Goal: Task Accomplishment & Management: Use online tool/utility

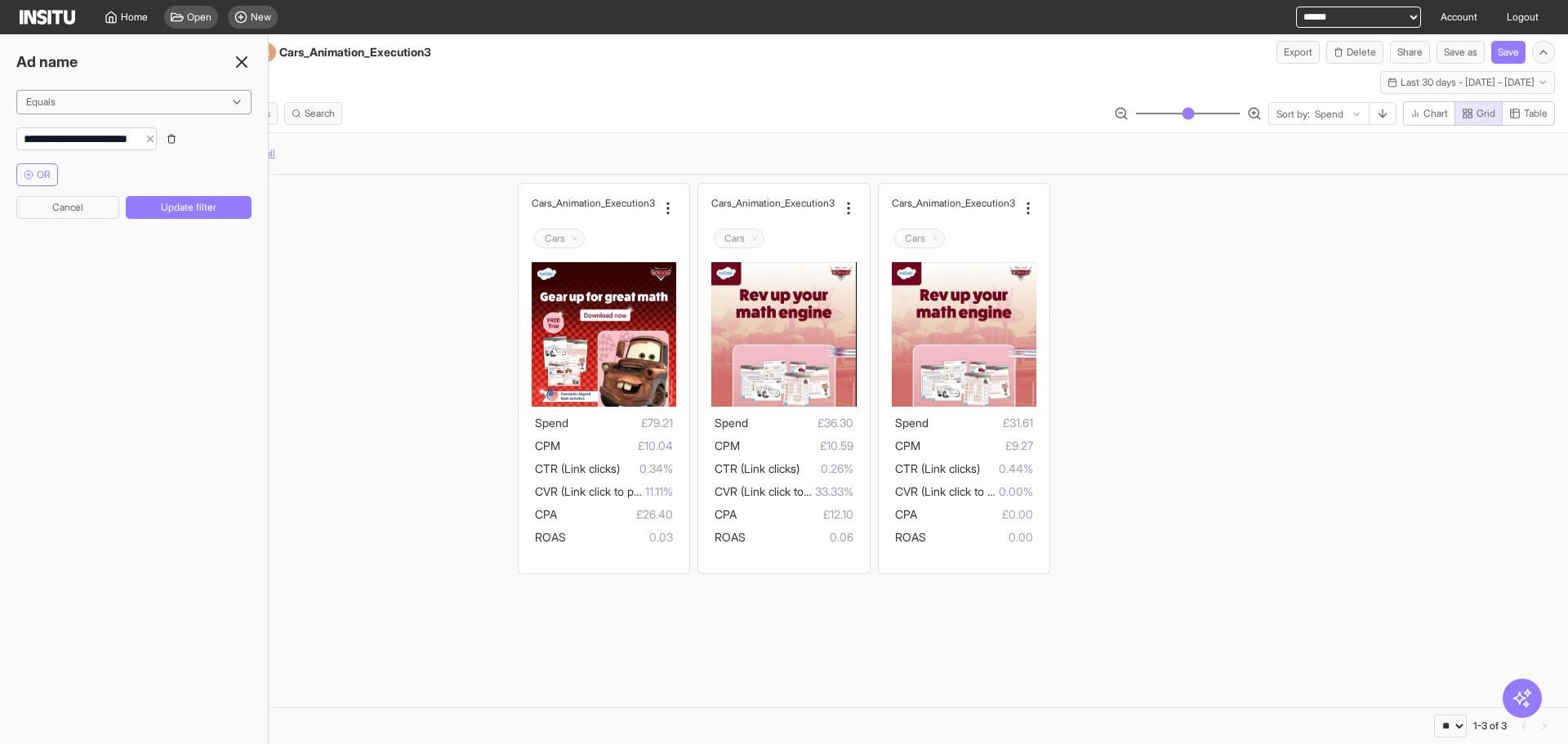
select select "**"
click at [1268, 303] on div "Cars_Animatio n_Execution3 Cars Spend £79.21 CPM £10.04 CTR (Link clicks) 0.34%…" at bounding box center [784, 378] width 1568 height 407
click at [395, 292] on div "Cars_Animatio n_Execution3 Cars Spend £79.21 CPM £10.04 CTR (Link clicks) 0.34%…" at bounding box center [784, 378] width 1568 height 407
click at [237, 51] on div "Ad name" at bounding box center [133, 61] width 268 height 23
click at [236, 63] on icon at bounding box center [242, 61] width 20 height 20
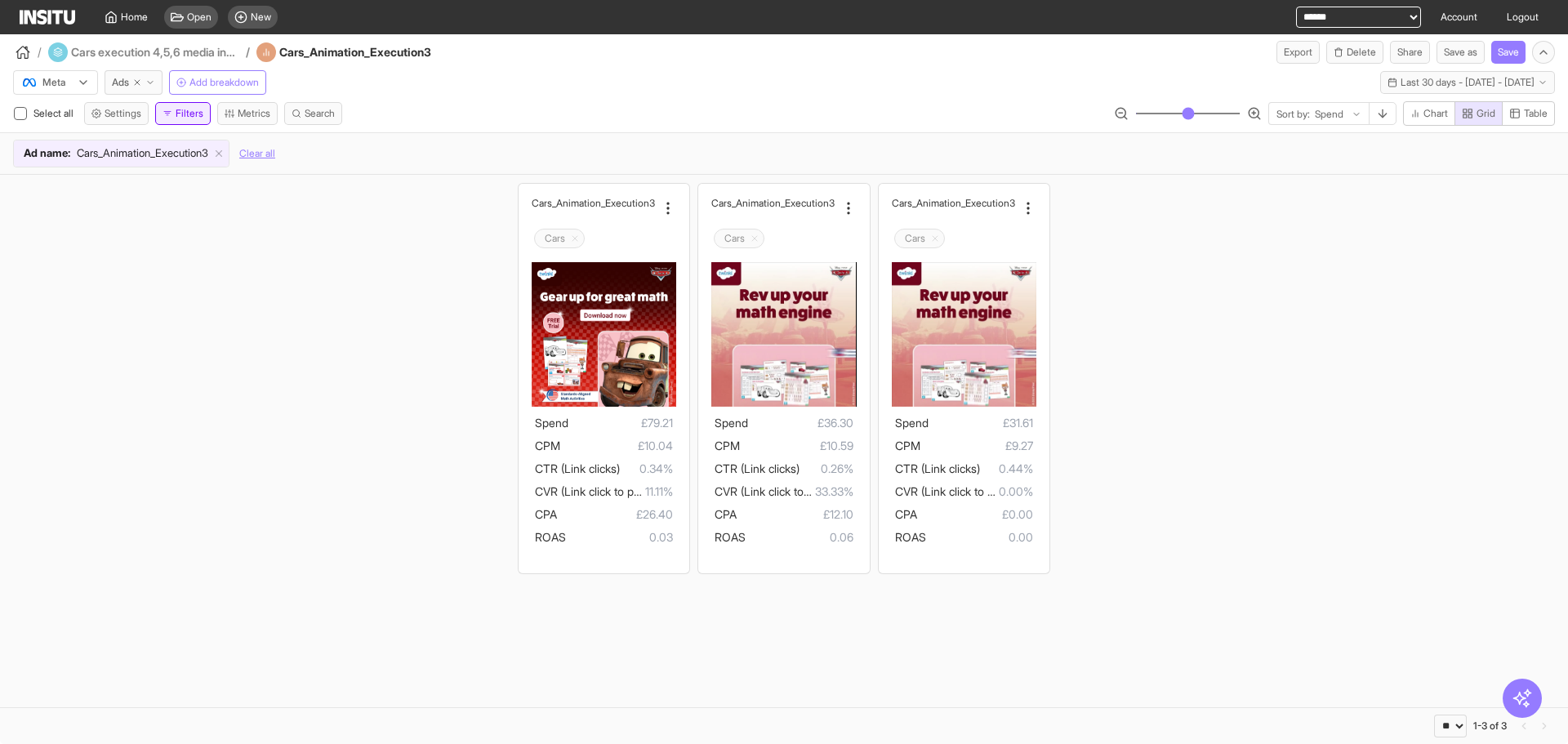
click at [169, 113] on icon "button" at bounding box center [167, 113] width 10 height 10
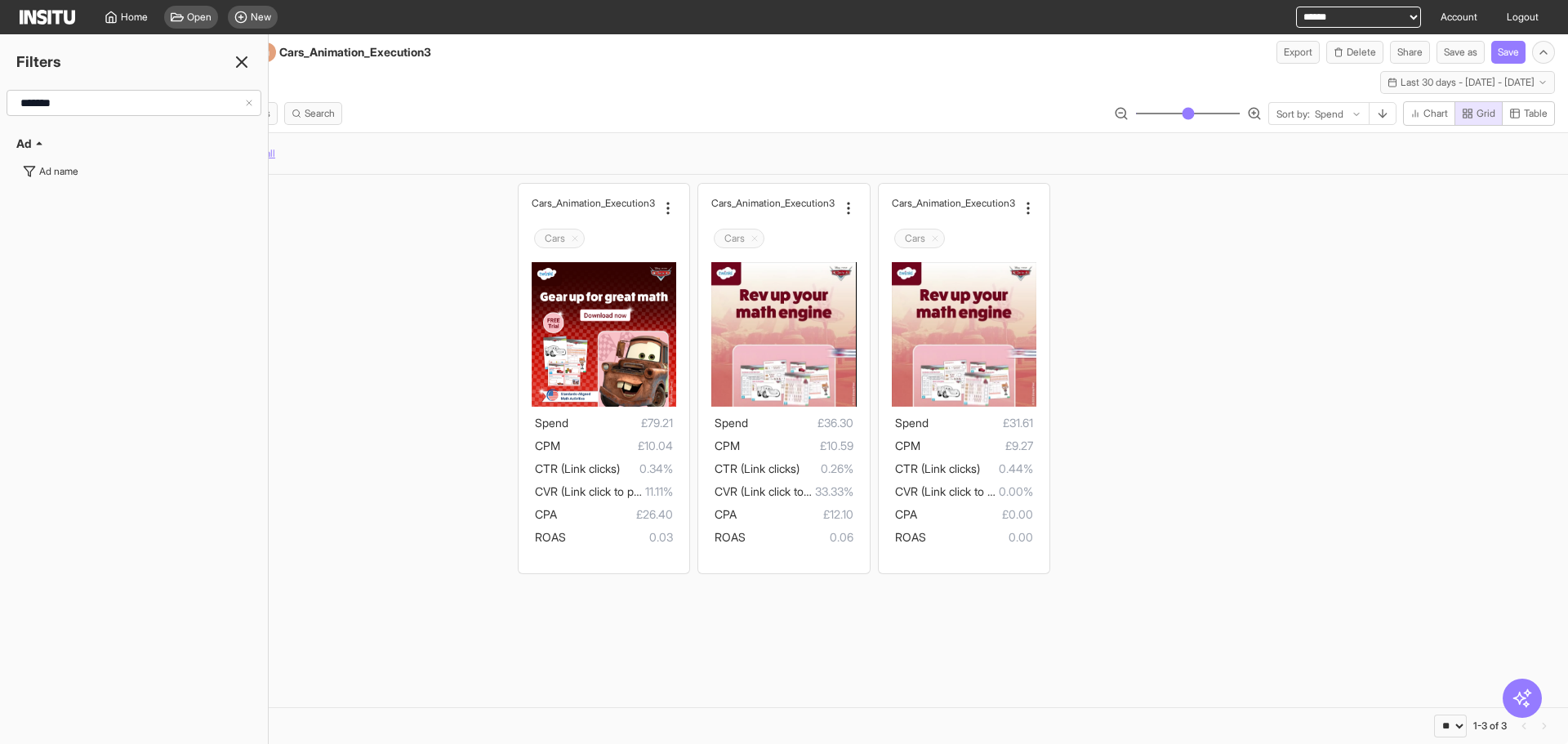
click at [84, 105] on input "*******" at bounding box center [129, 103] width 230 height 29
type input "******"
click at [76, 168] on div "Ad status" at bounding box center [60, 171] width 42 height 13
click at [173, 107] on div at bounding box center [122, 101] width 196 height 16
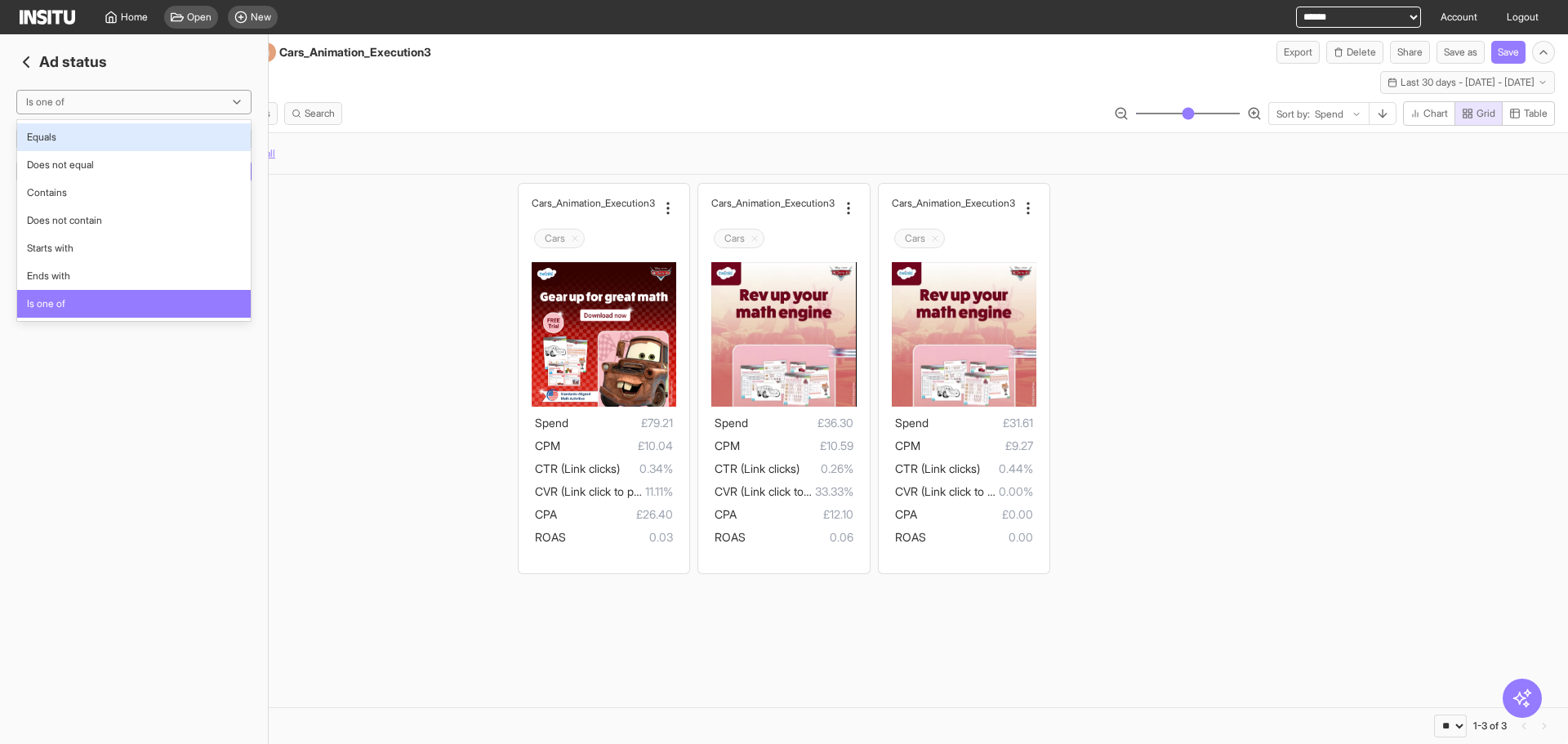
click at [511, 107] on div "Select all Settings Filters Metrics Search Sort by: Spend Chart Grid Table" at bounding box center [784, 117] width 1568 height 31
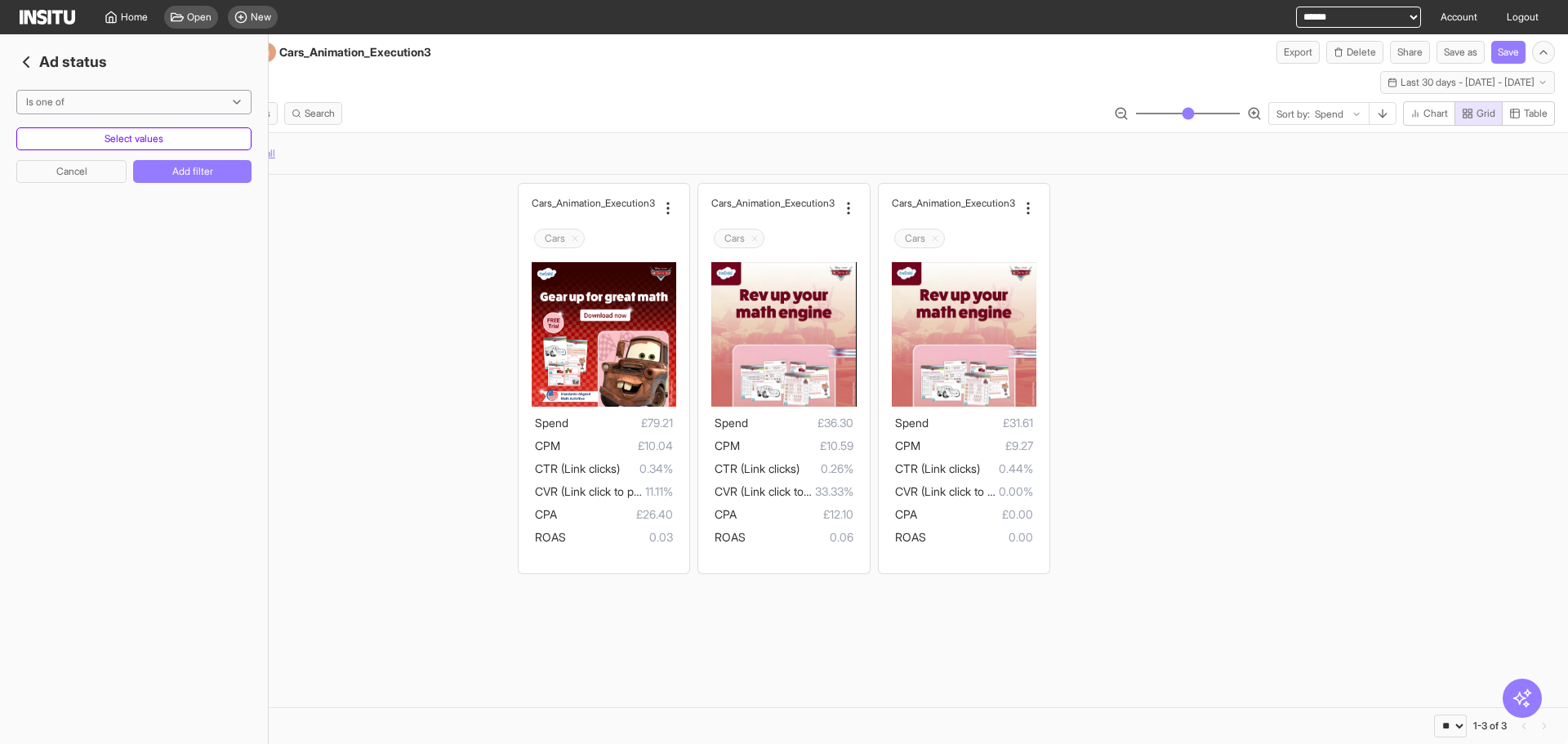
click at [203, 137] on button "Select values" at bounding box center [134, 139] width 236 height 23
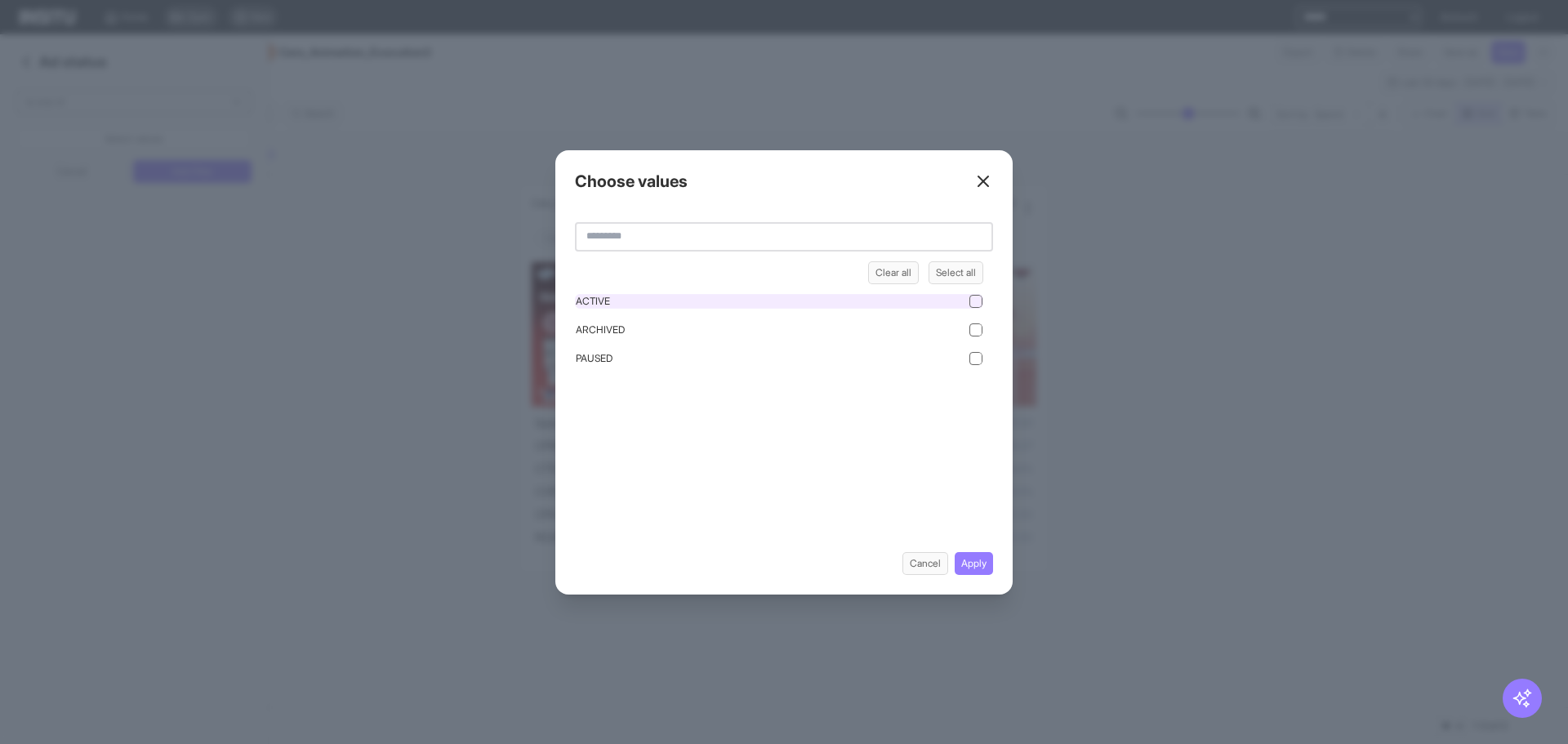
click at [756, 300] on div "ACTIVE" at bounding box center [779, 301] width 409 height 15
click at [996, 565] on div "Choose values Clear all Select all ACTIVE ARCHIVED PAUSED Cancel Apply" at bounding box center [784, 372] width 457 height 444
click at [988, 581] on div "Choose values Clear all Select all ACTIVE ARCHIVED PAUSED Cancel Apply" at bounding box center [784, 372] width 457 height 444
click at [981, 562] on button "Apply" at bounding box center [974, 564] width 38 height 23
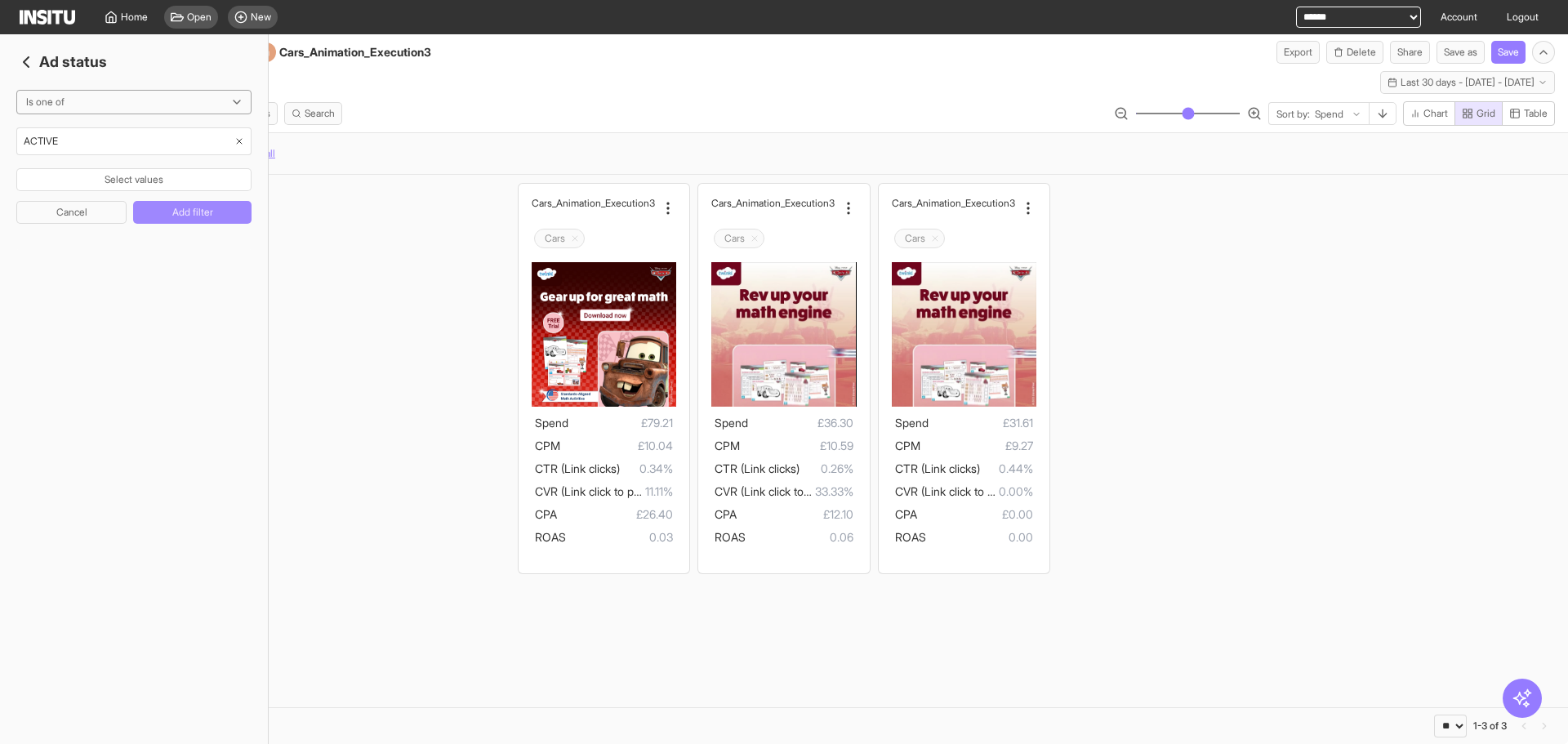
click at [233, 208] on button "Add filter" at bounding box center [192, 212] width 119 height 23
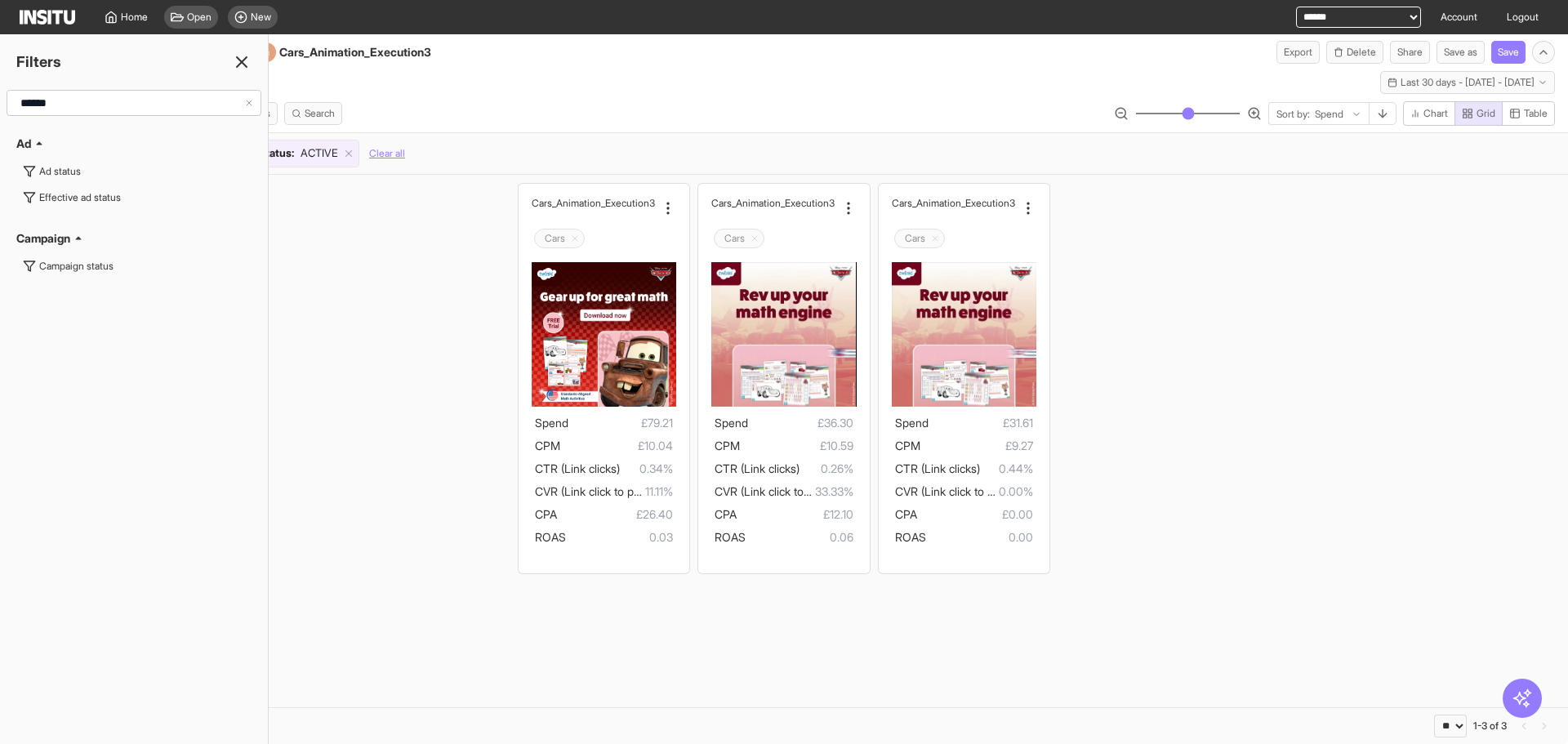
click at [237, 50] on div "Filters" at bounding box center [133, 61] width 268 height 23
click at [610, 61] on div "/ Cars execution 4,5,6 media investigation / Cars_Animation_Execution3 Export D…" at bounding box center [784, 49] width 1568 height 29
click at [192, 103] on input "******" at bounding box center [129, 103] width 230 height 29
click at [113, 195] on div "Effective ad status" at bounding box center [80, 197] width 81 height 13
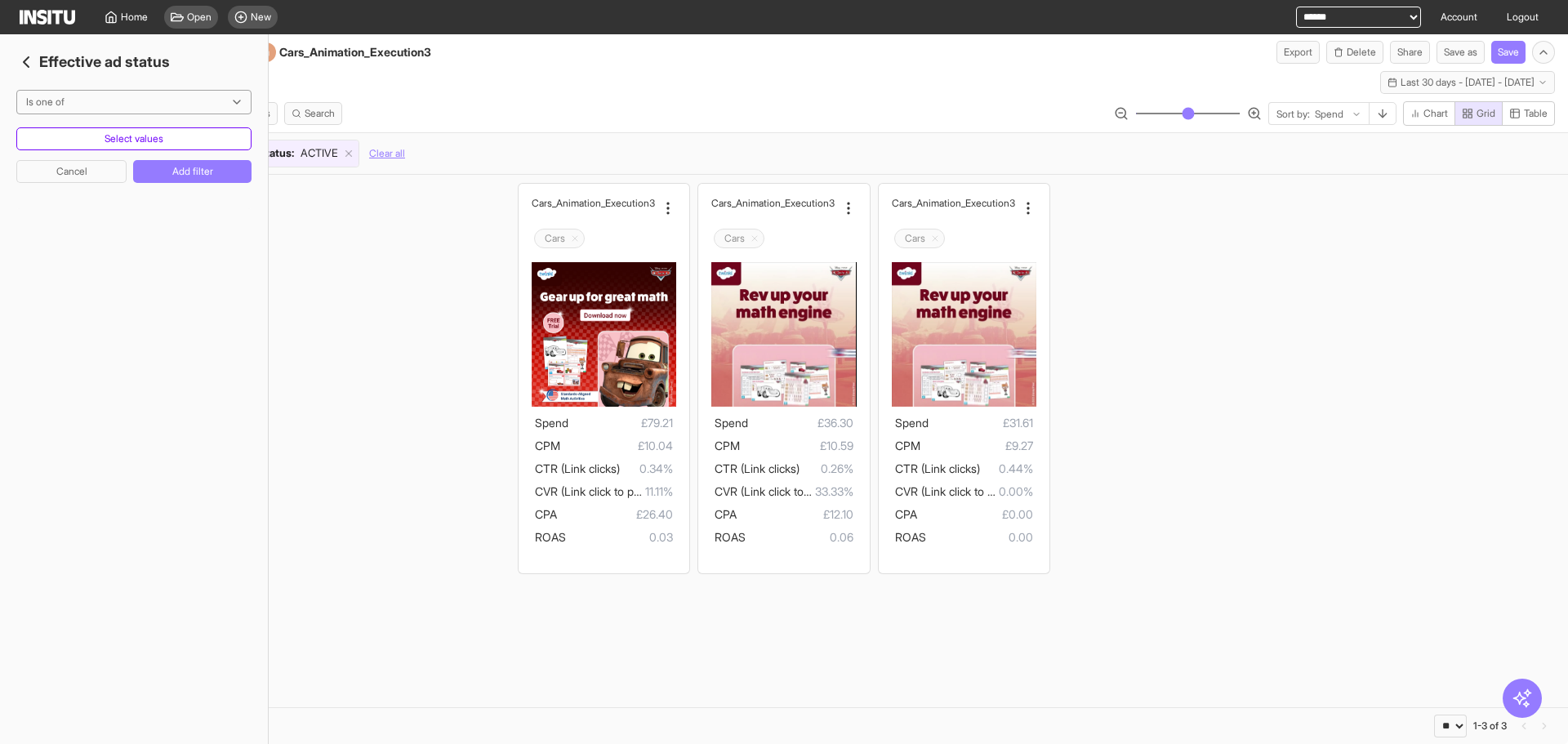
click at [226, 143] on button "Select values" at bounding box center [134, 139] width 236 height 23
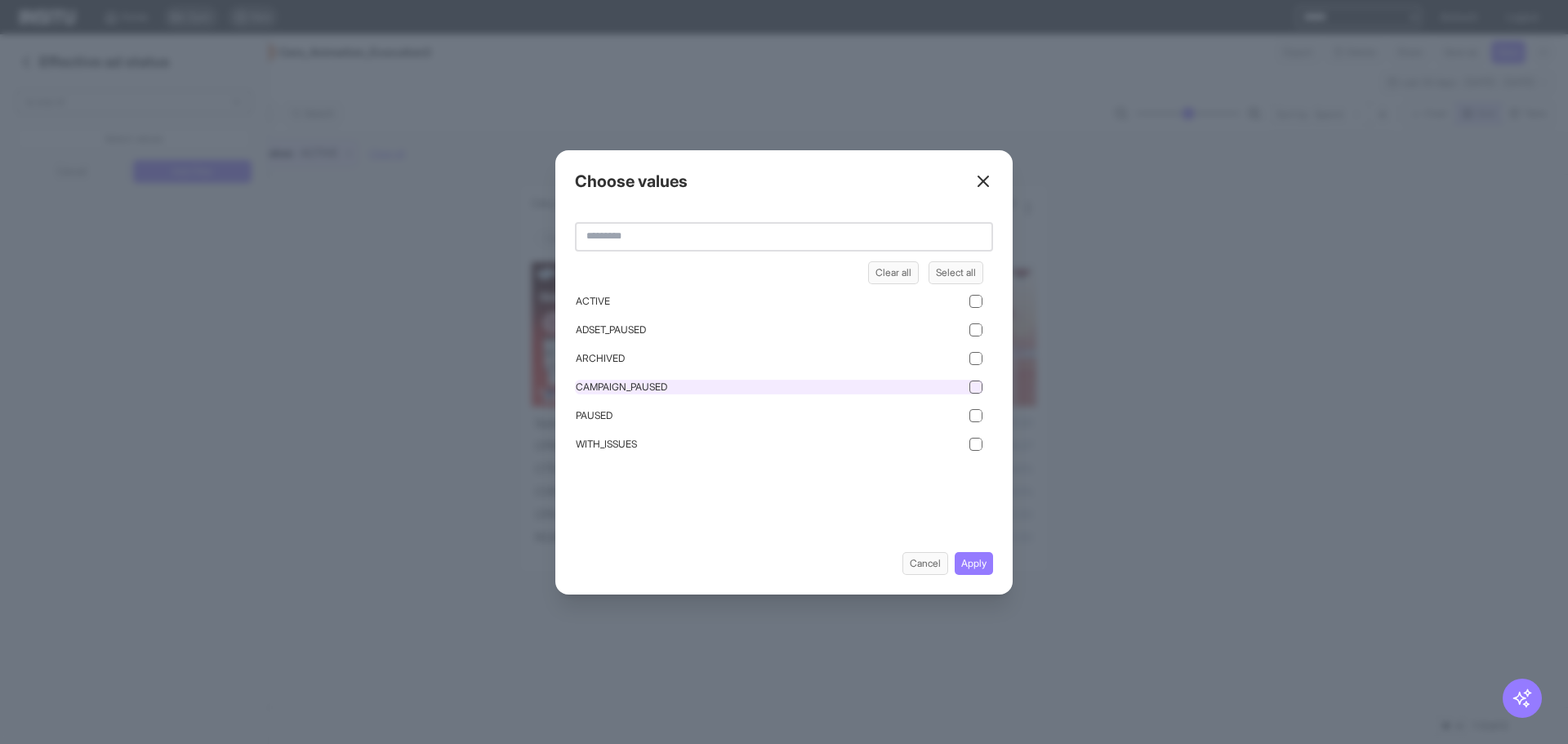
click at [813, 384] on div "CAMPAIGN_PAUSED" at bounding box center [779, 387] width 409 height 15
click at [964, 553] on button "Apply" at bounding box center [974, 564] width 38 height 23
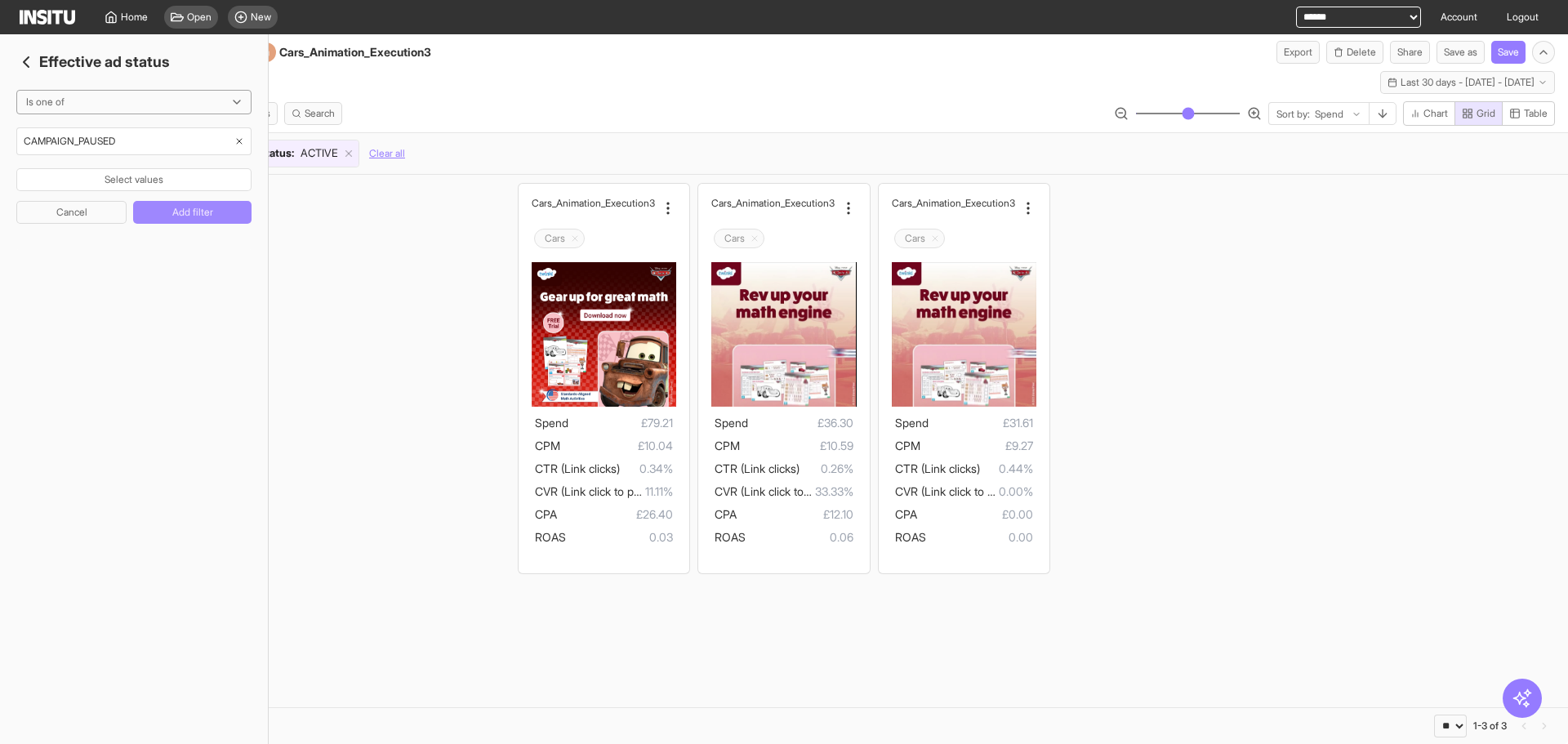
click at [210, 216] on button "Add filter" at bounding box center [192, 212] width 119 height 23
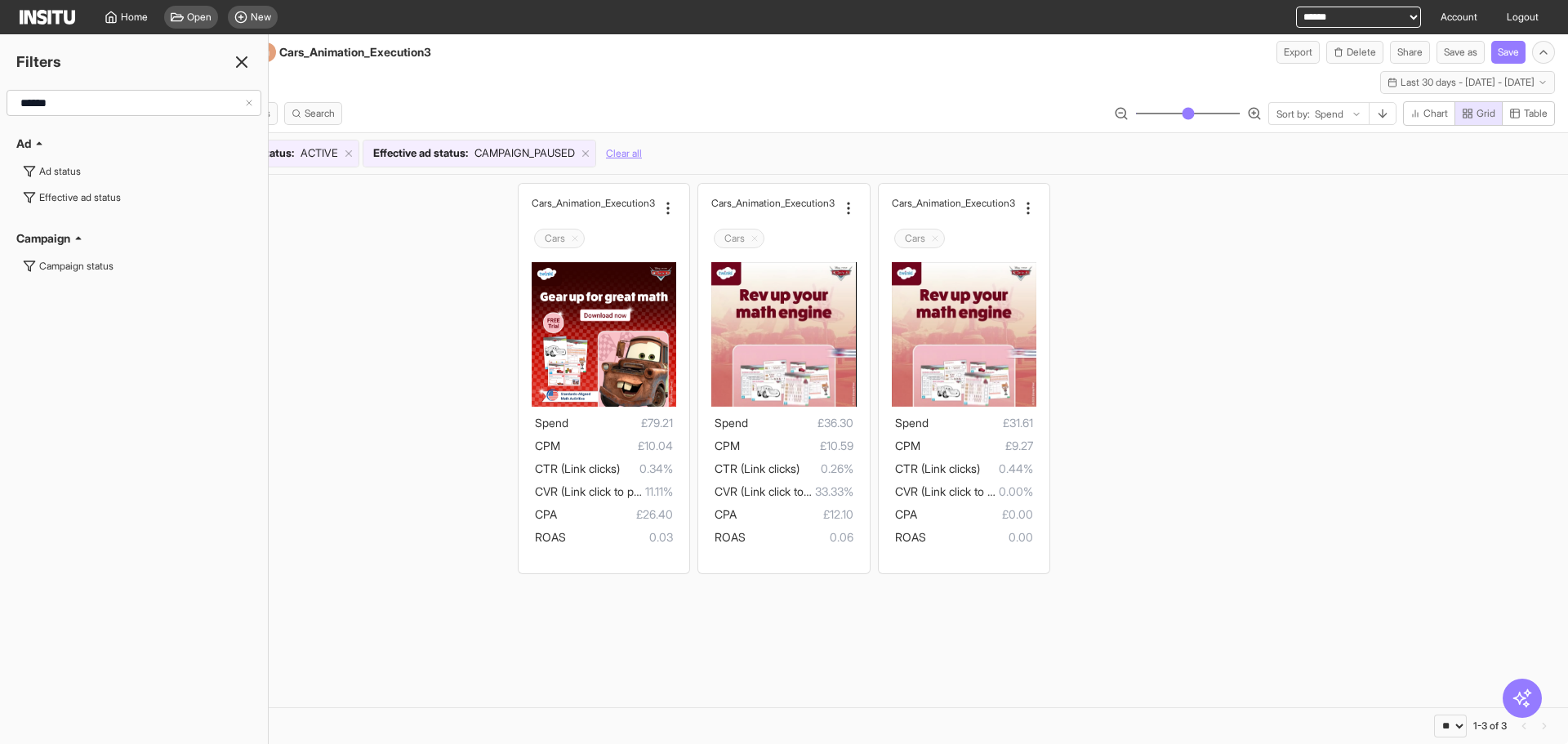
click at [242, 55] on icon at bounding box center [242, 61] width 20 height 20
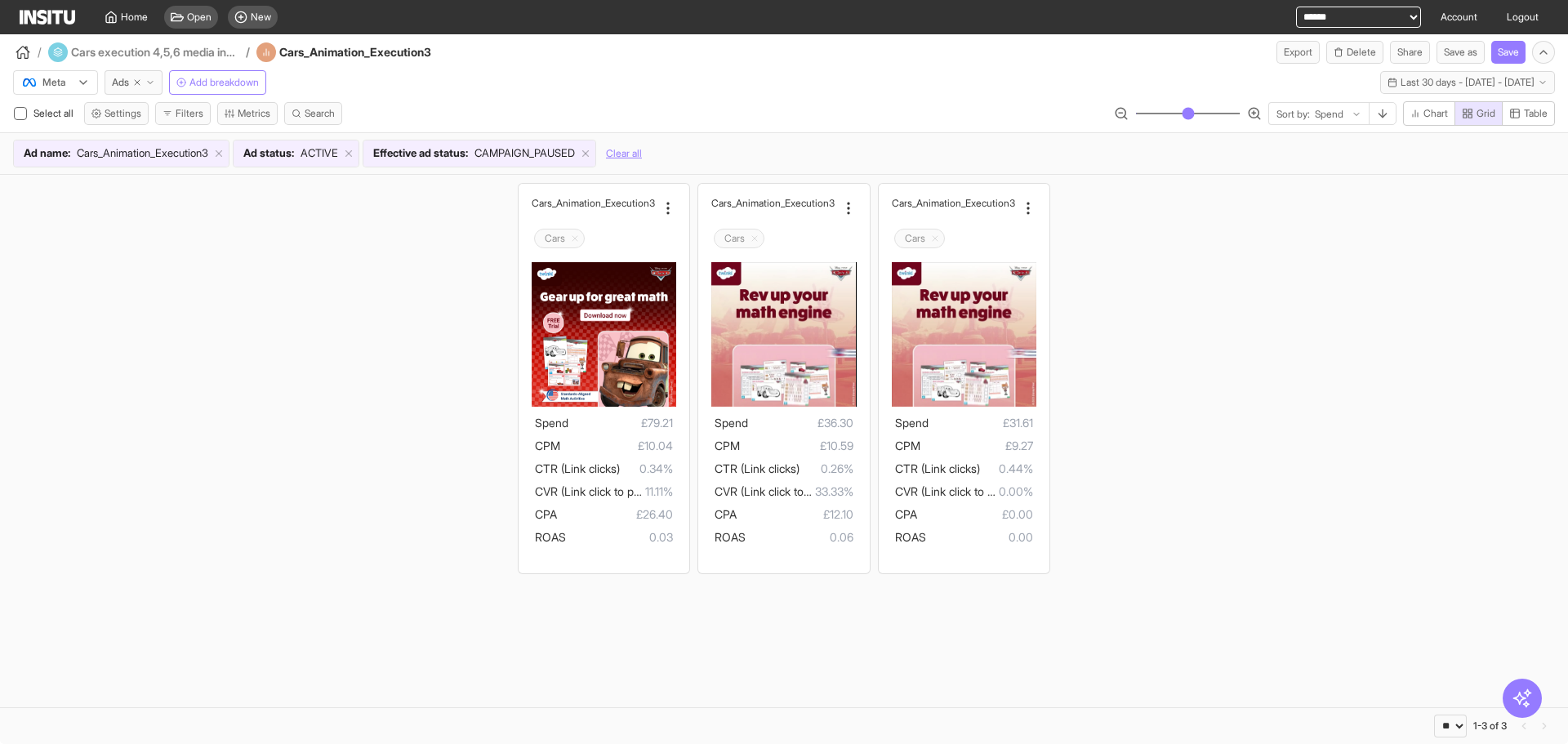
click at [741, 82] on div "Meta Ads Add breakdown Last 30 days - [DATE] - [DATE] [DATE] - [DATE]" at bounding box center [784, 80] width 1568 height 31
click at [656, 100] on div "Meta Ads Add breakdown Last 30 days - [DATE] - [DATE] [DATE] - [DATE] Select al…" at bounding box center [784, 119] width 1568 height 110
click at [819, 119] on div "Select all Settings Filters Metrics Search Sort by: Spend Chart Grid Table" at bounding box center [784, 117] width 1568 height 31
click at [1384, 113] on icon "button" at bounding box center [1382, 113] width 13 height 13
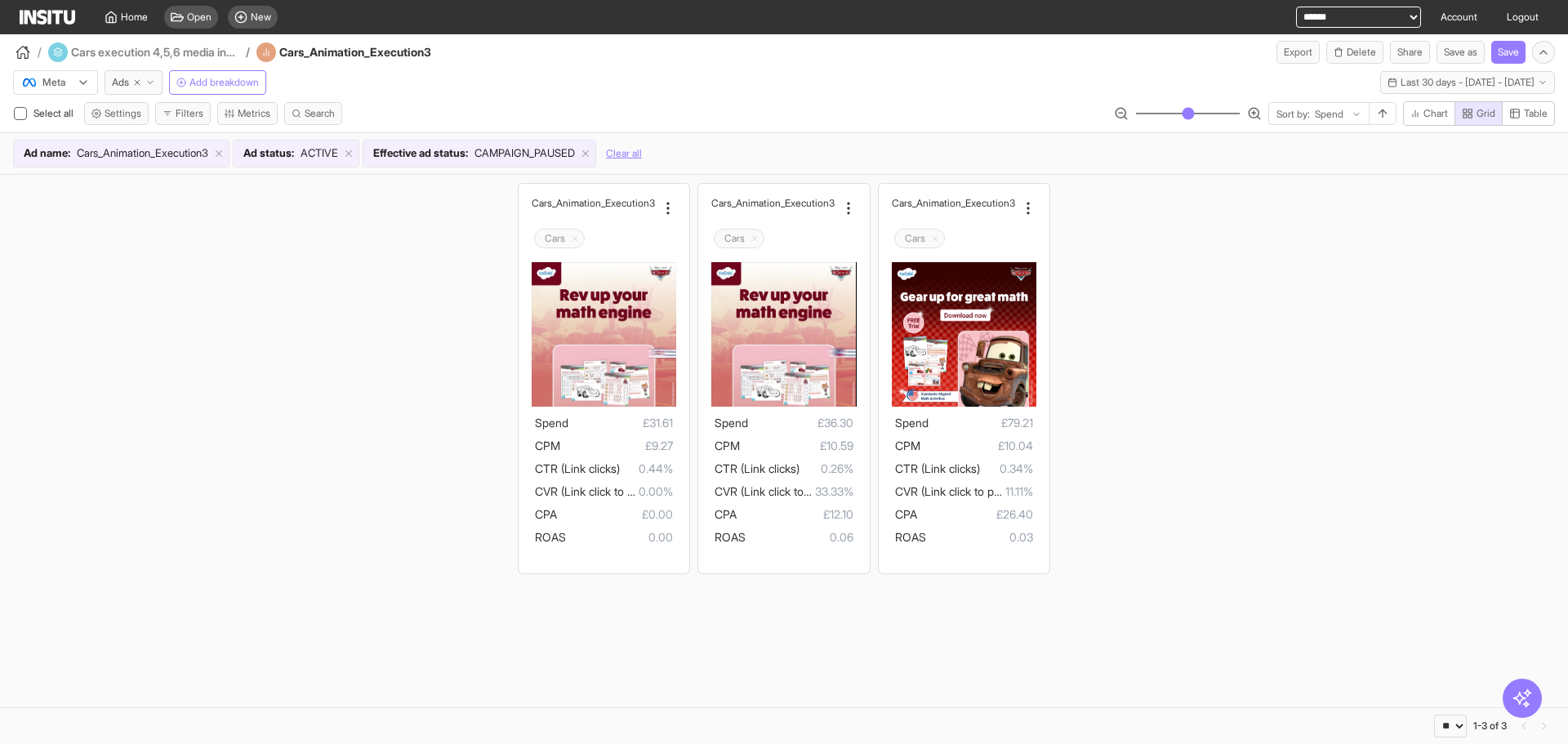
click at [1313, 356] on div "Cars_Animatio n_Execution3 Cars Spend £31.61 CPM £9.27 CTR (Link clicks) 0.44% …" at bounding box center [784, 378] width 1568 height 407
